Goal: Task Accomplishment & Management: Manage account settings

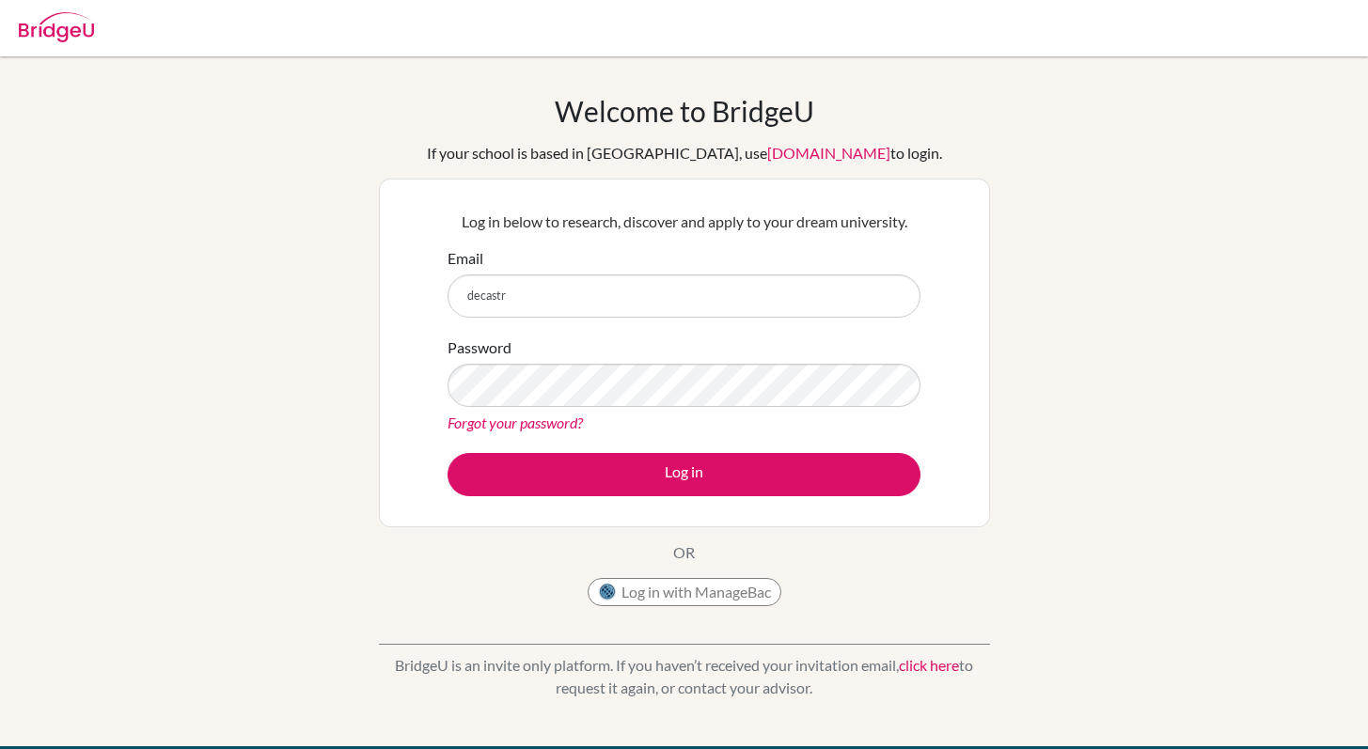
type input "[EMAIL_ADDRESS][DOMAIN_NAME]"
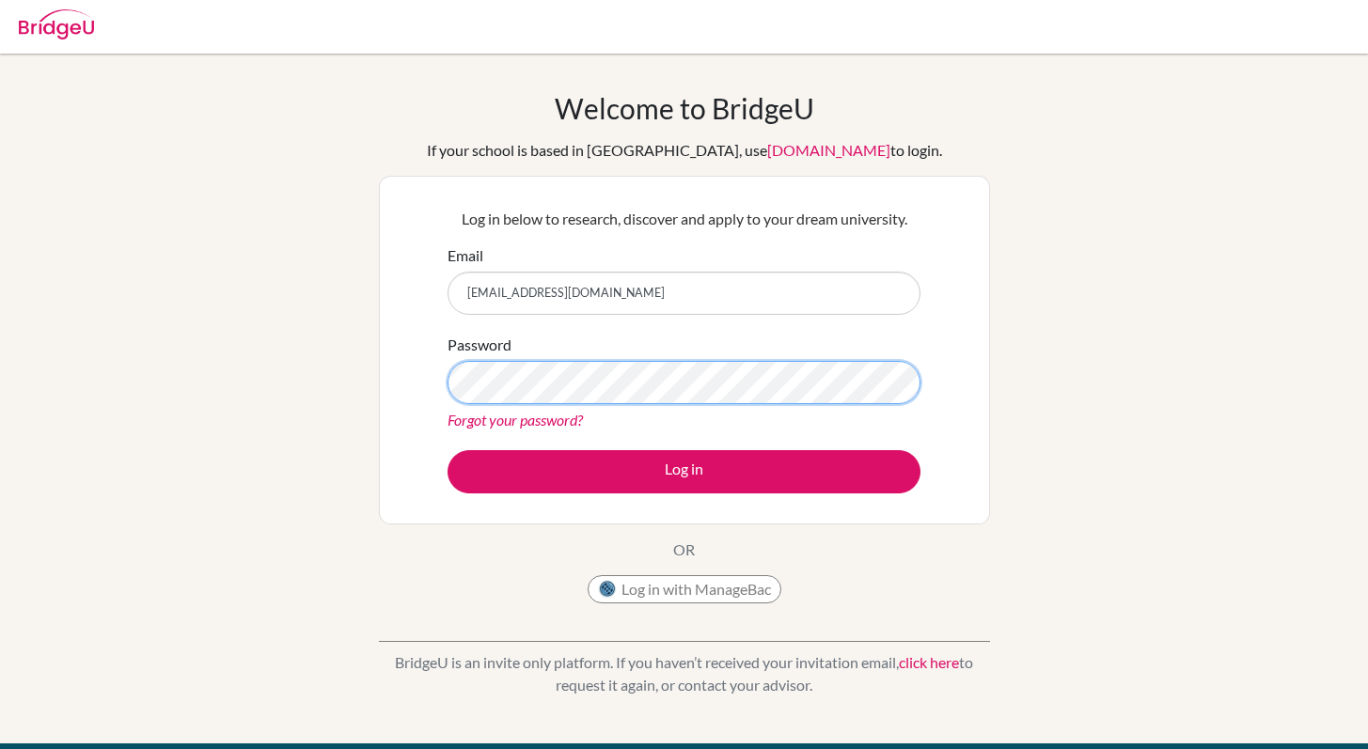
scroll to position [4, 0]
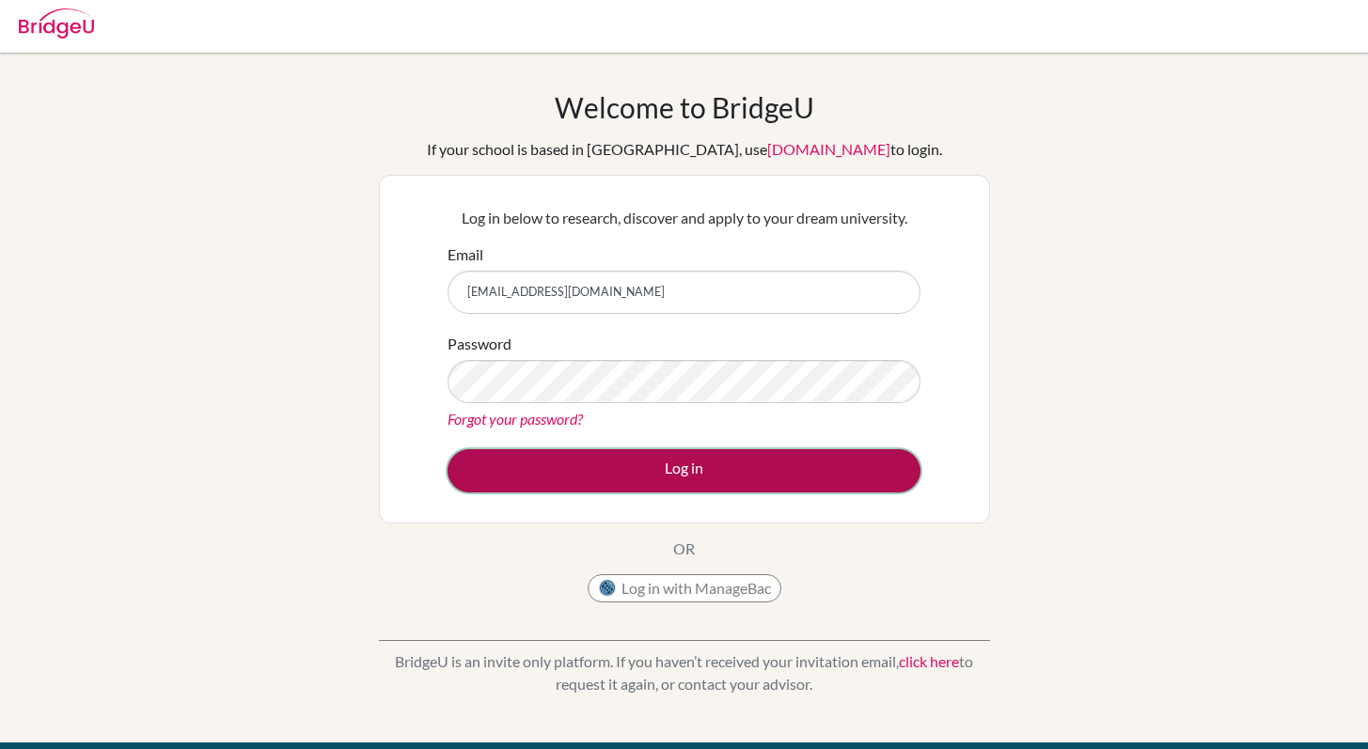
click at [608, 450] on button "Log in" at bounding box center [684, 471] width 473 height 43
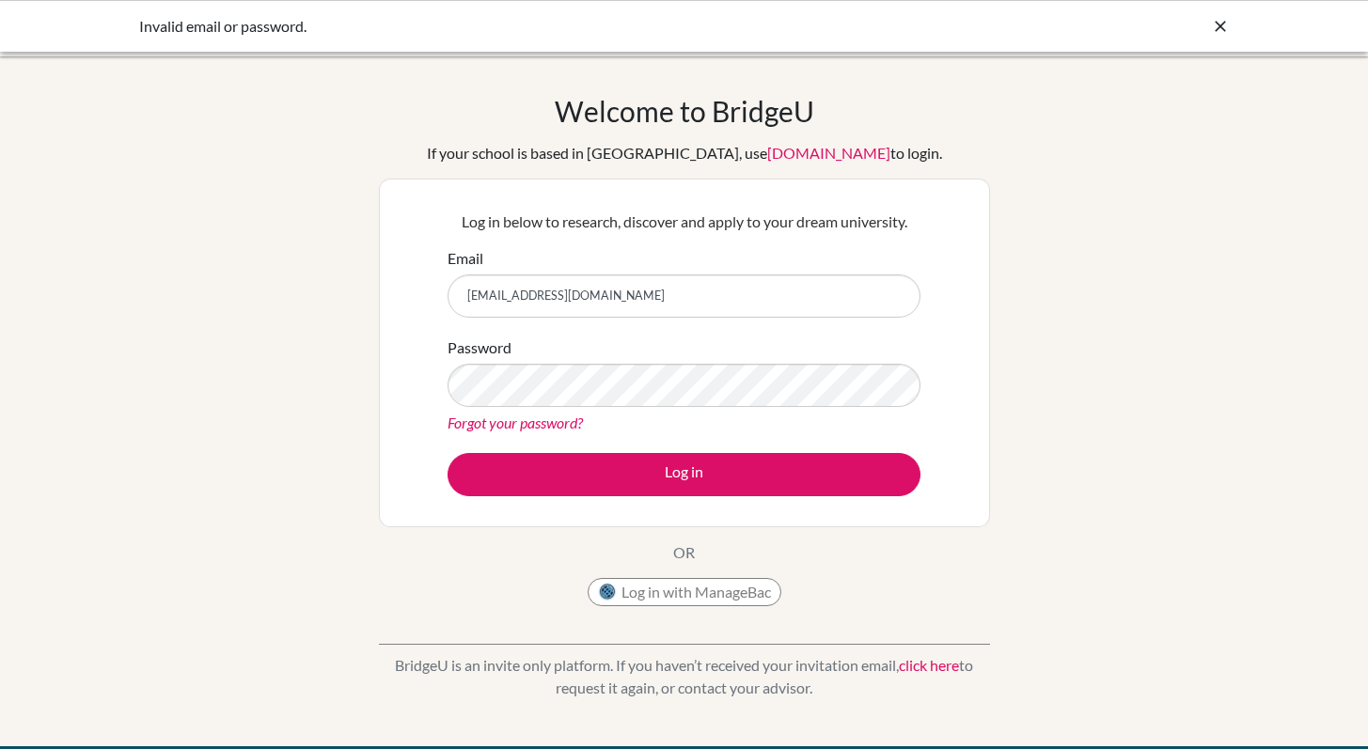
click at [618, 287] on input "[EMAIL_ADDRESS][DOMAIN_NAME]" at bounding box center [684, 296] width 473 height 43
click at [659, 585] on button "Log in with ManageBac" at bounding box center [685, 592] width 194 height 28
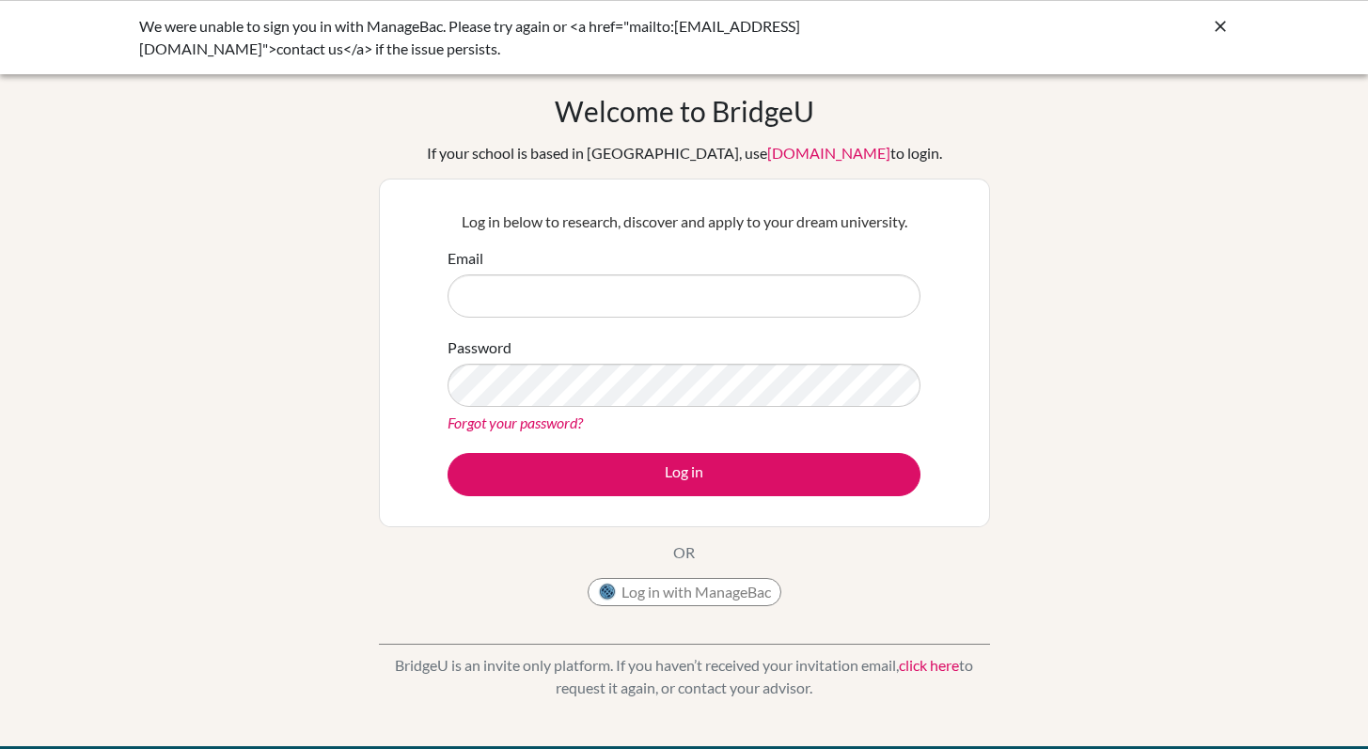
click at [1228, 24] on icon at bounding box center [1220, 26] width 19 height 19
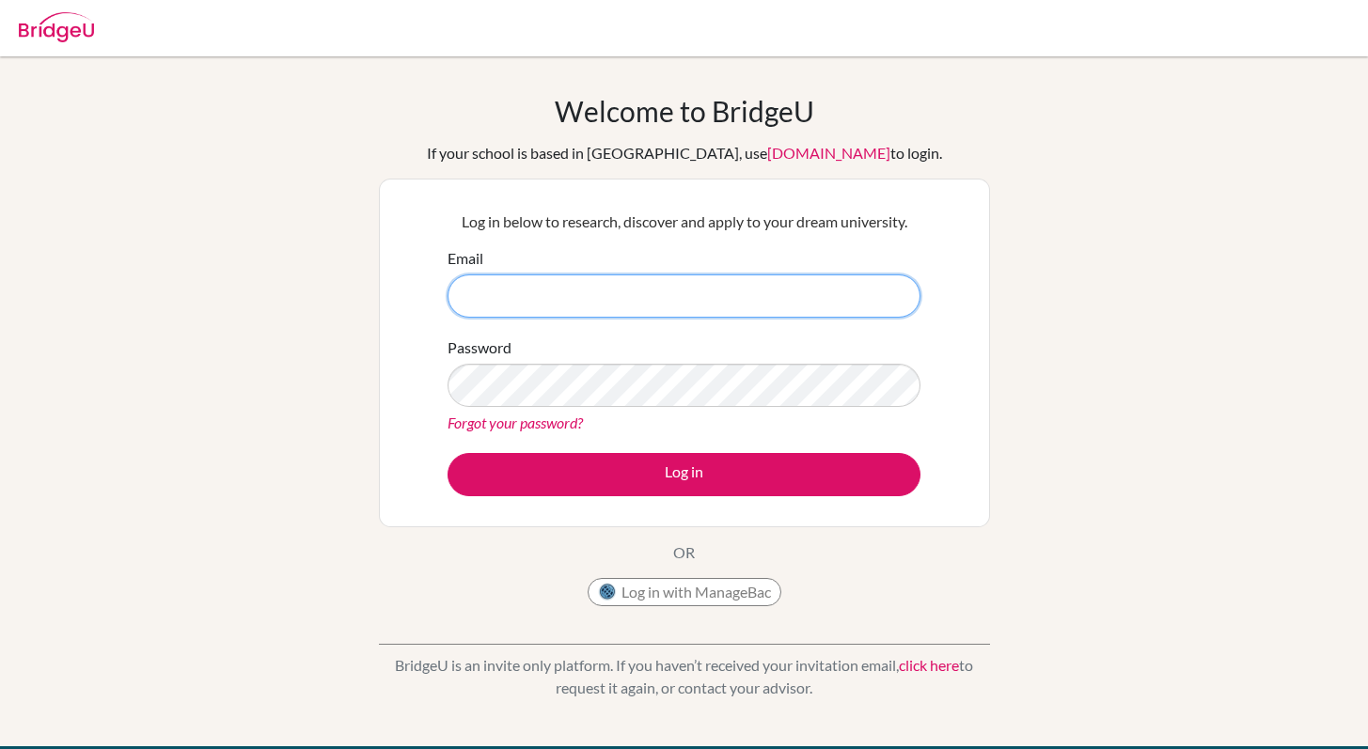
click at [654, 305] on input "Email" at bounding box center [684, 296] width 473 height 43
type input "[EMAIL_ADDRESS][DOMAIN_NAME]"
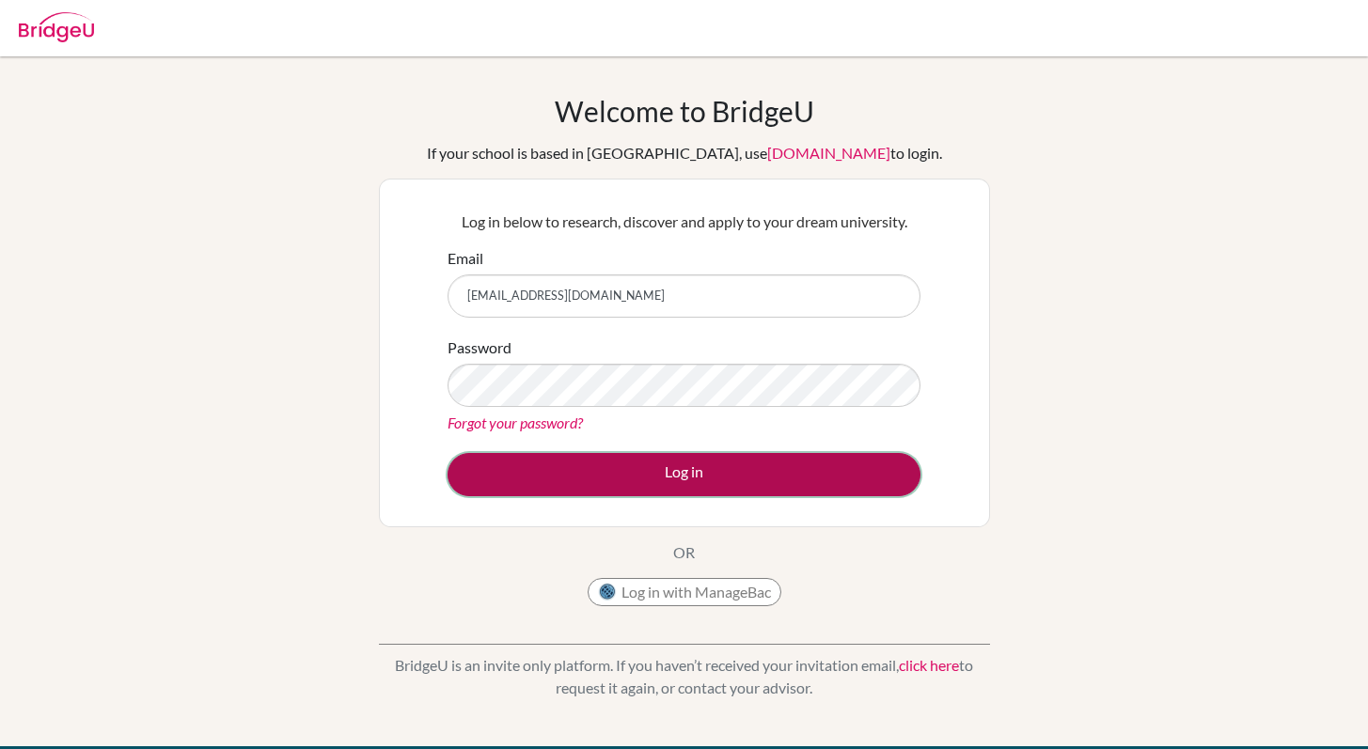
click at [718, 475] on button "Log in" at bounding box center [684, 474] width 473 height 43
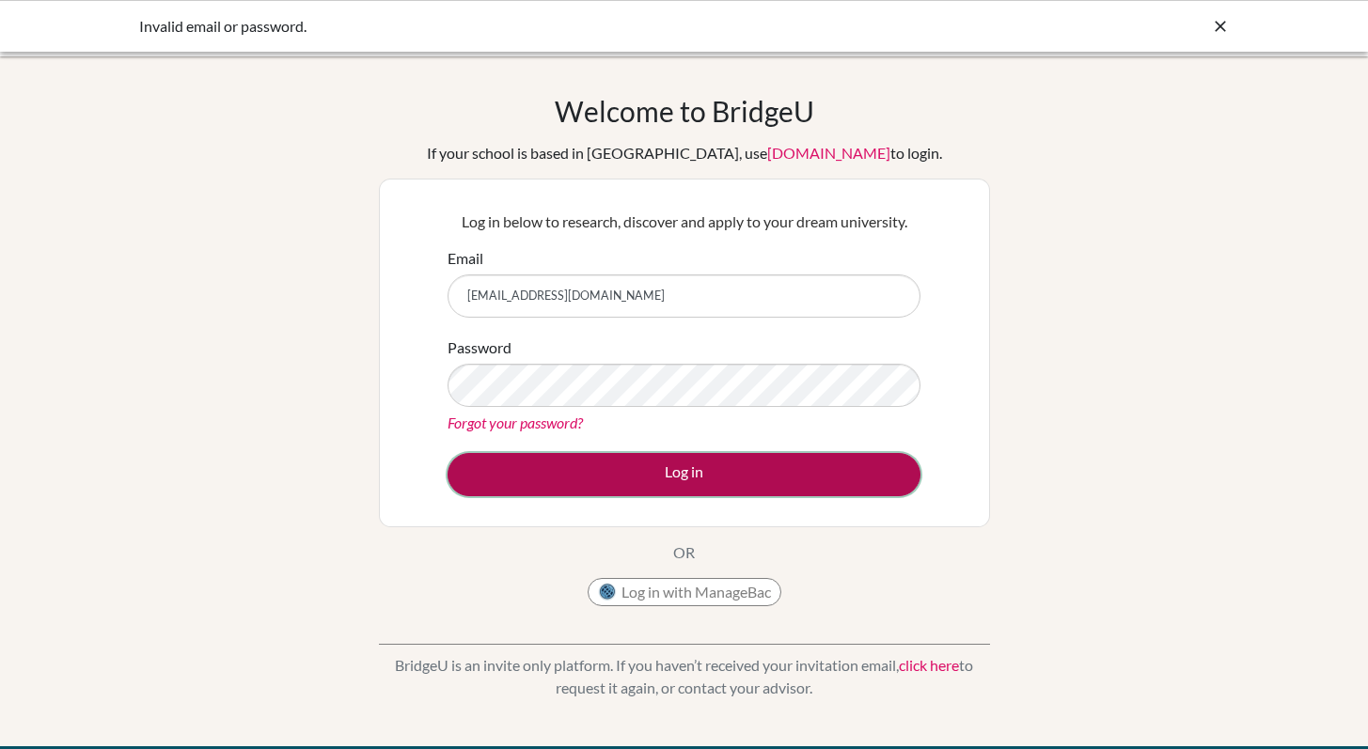
click at [699, 487] on button "Log in" at bounding box center [684, 474] width 473 height 43
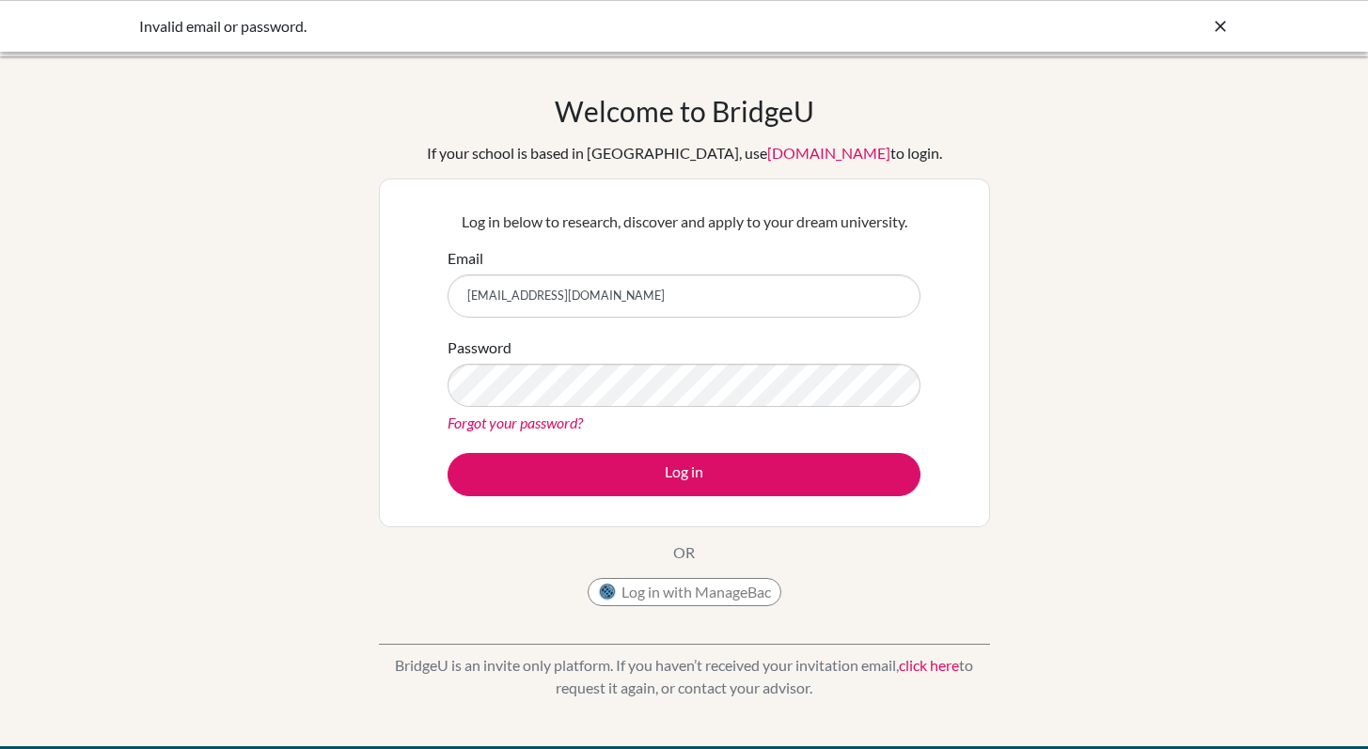
click at [648, 287] on input "[EMAIL_ADDRESS][DOMAIN_NAME]" at bounding box center [684, 296] width 473 height 43
type input "[PERSON_NAME][EMAIL_ADDRESS][PERSON_NAME][DOMAIN_NAME]"
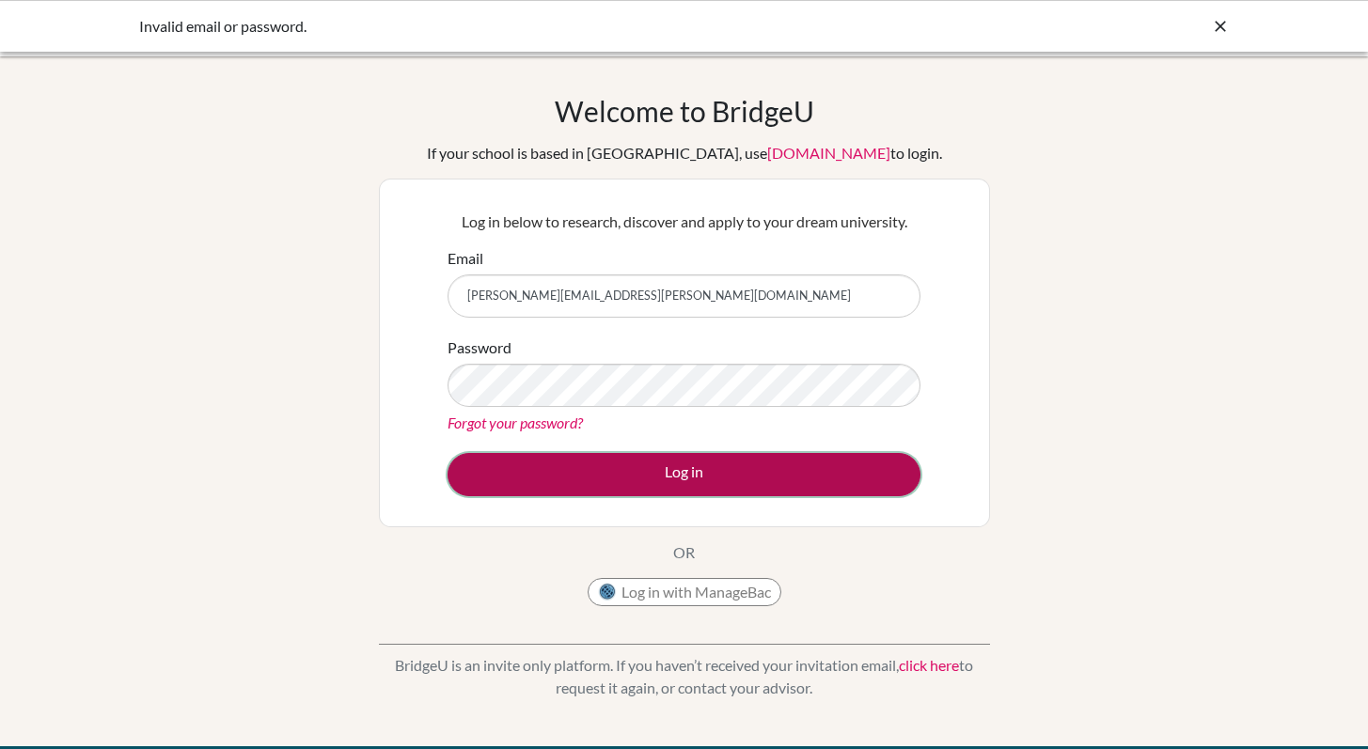
click at [631, 470] on button "Log in" at bounding box center [684, 474] width 473 height 43
